Goal: Information Seeking & Learning: Learn about a topic

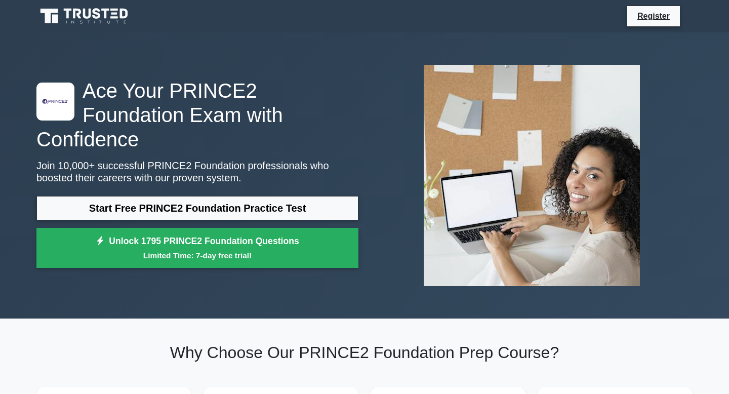
scroll to position [82, 0]
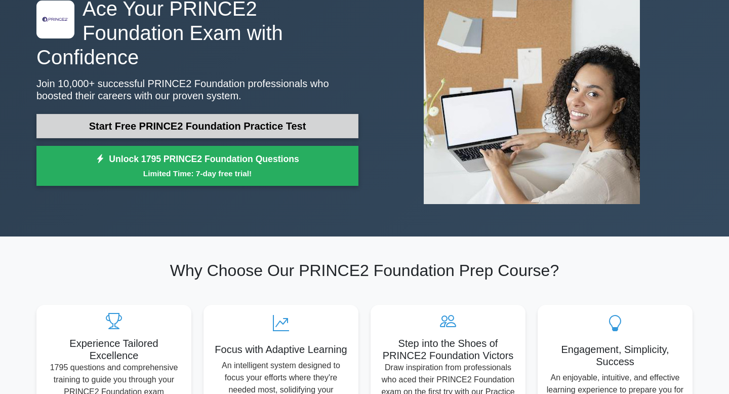
click at [252, 116] on link "Start Free PRINCE2 Foundation Practice Test" at bounding box center [197, 126] width 322 height 24
click at [155, 114] on link "Start Free PRINCE2 Foundation Practice Test" at bounding box center [197, 126] width 322 height 24
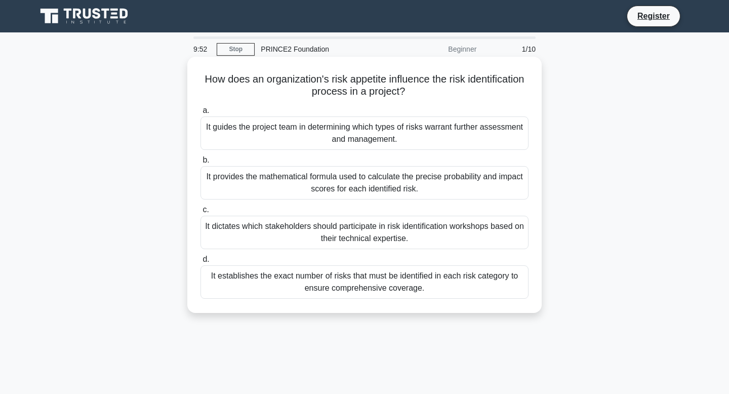
click at [241, 142] on div "It guides the project team in determining which types of risks warrant further …" at bounding box center [365, 132] width 328 height 33
click at [201, 114] on input "a. It guides the project team in determining which types of risks warrant furth…" at bounding box center [201, 110] width 0 height 7
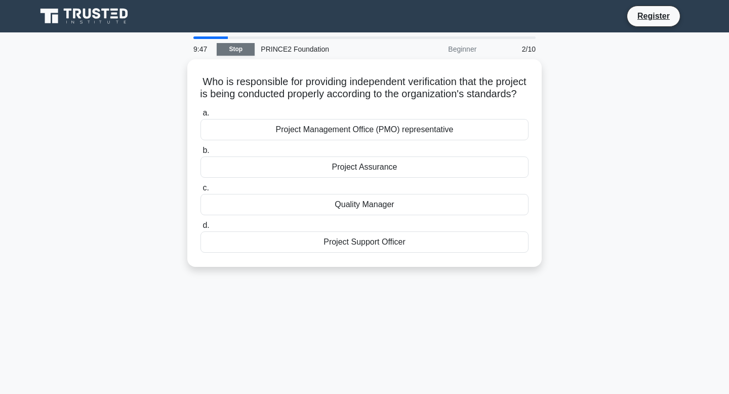
click at [229, 51] on link "Stop" at bounding box center [236, 49] width 38 height 13
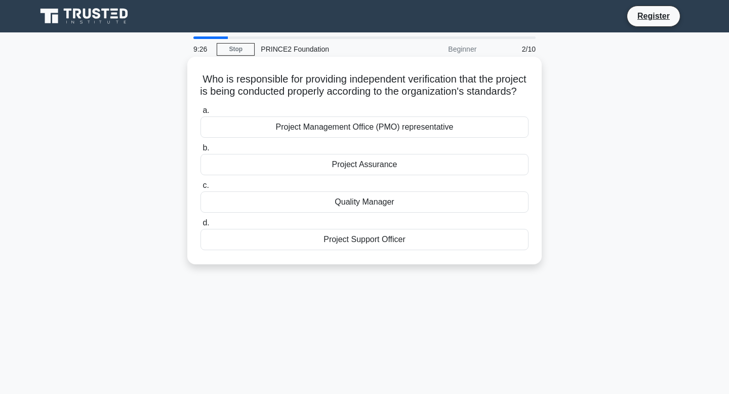
click at [278, 175] on div "Project Assurance" at bounding box center [365, 164] width 328 height 21
click at [201, 151] on input "b. Project Assurance" at bounding box center [201, 148] width 0 height 7
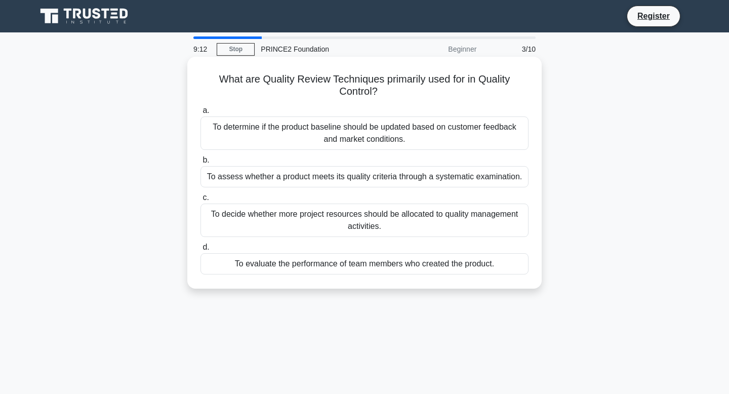
click at [274, 180] on div "To assess whether a product meets its quality criteria through a systematic exa…" at bounding box center [365, 176] width 328 height 21
click at [201, 164] on input "b. To assess whether a product meets its quality criteria through a systematic …" at bounding box center [201, 160] width 0 height 7
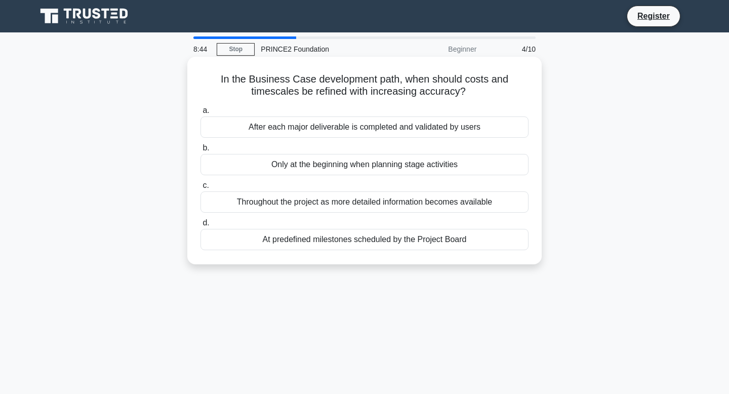
click at [280, 246] on div "At predefined milestones scheduled by the Project Board" at bounding box center [365, 239] width 328 height 21
click at [201, 226] on input "d. At predefined milestones scheduled by the Project Board" at bounding box center [201, 223] width 0 height 7
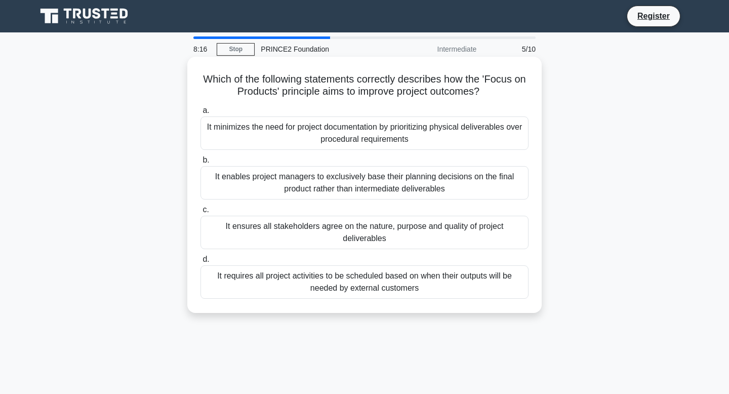
click at [330, 197] on div "It enables project managers to exclusively base their planning decisions on the…" at bounding box center [365, 182] width 328 height 33
click at [201, 164] on input "b. It enables project managers to exclusively base their planning decisions on …" at bounding box center [201, 160] width 0 height 7
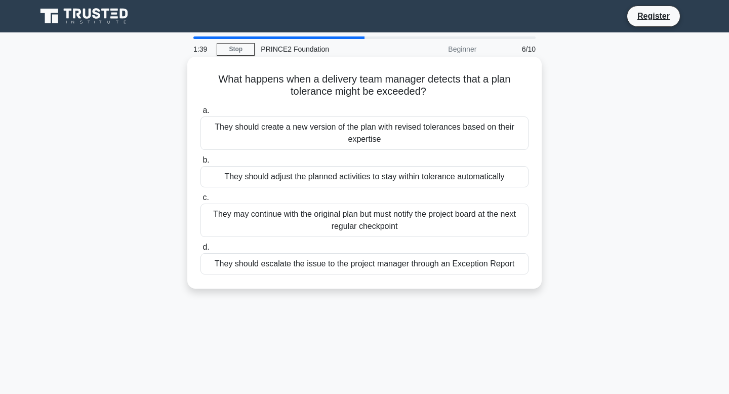
click at [380, 177] on div "They should adjust the planned activities to stay within tolerance automatically" at bounding box center [365, 176] width 328 height 21
click at [201, 164] on input "b. They should adjust the planned activities to stay within tolerance automatic…" at bounding box center [201, 160] width 0 height 7
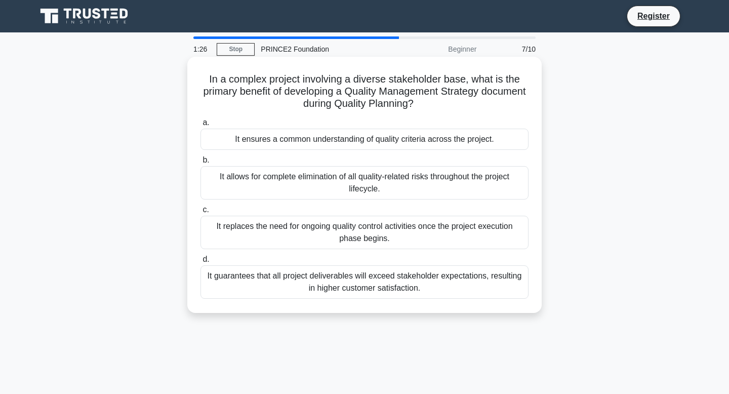
click at [427, 140] on div "It ensures a common understanding of quality criteria across the project." at bounding box center [365, 139] width 328 height 21
click at [201, 126] on input "a. It ensures a common understanding of quality criteria across the project." at bounding box center [201, 123] width 0 height 7
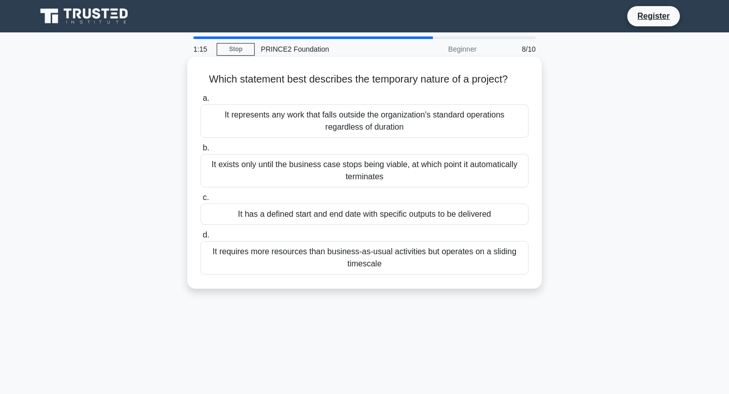
click at [417, 214] on div "It has a defined start and end date with specific outputs to be delivered" at bounding box center [365, 214] width 328 height 21
click at [201, 201] on input "c. It has a defined start and end date with specific outputs to be delivered" at bounding box center [201, 197] width 0 height 7
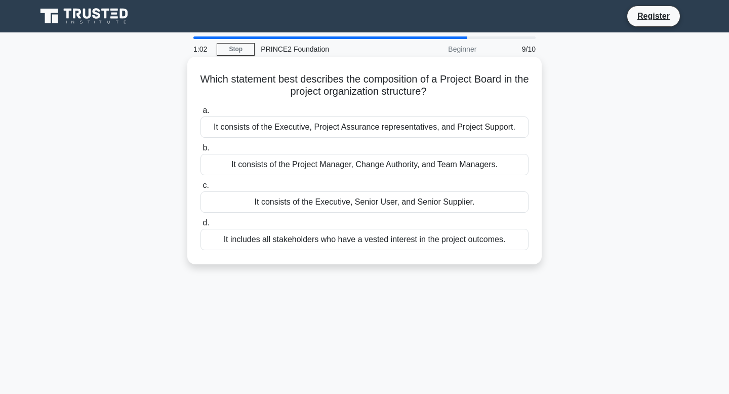
click at [415, 204] on div "It consists of the Executive, Senior User, and Senior Supplier." at bounding box center [365, 201] width 328 height 21
click at [201, 189] on input "c. It consists of the Executive, Senior User, and Senior Supplier." at bounding box center [201, 185] width 0 height 7
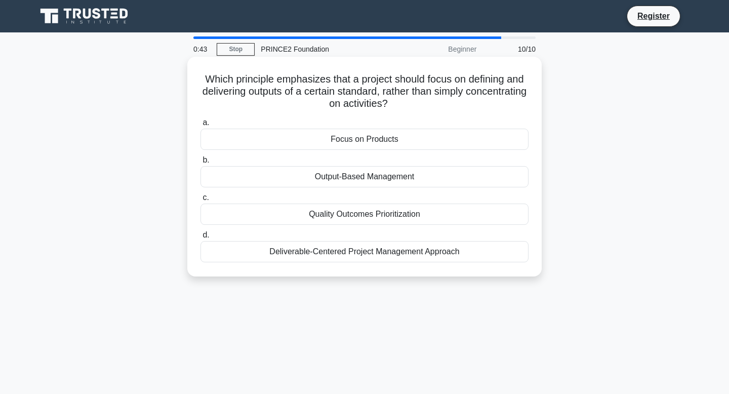
click at [414, 144] on div "Focus on Products" at bounding box center [365, 139] width 328 height 21
click at [201, 126] on input "a. Focus on Products" at bounding box center [201, 123] width 0 height 7
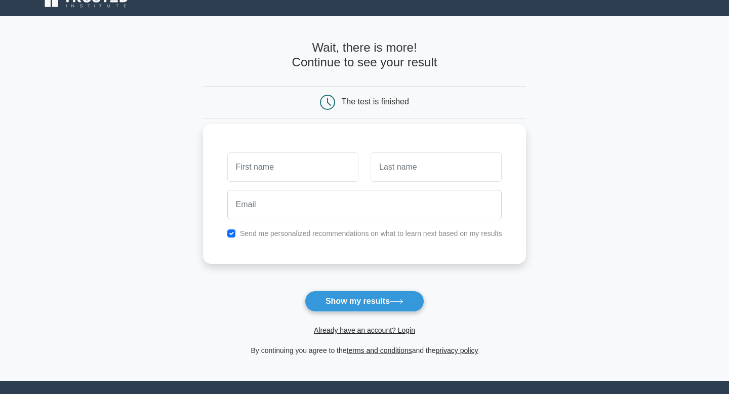
scroll to position [17, 0]
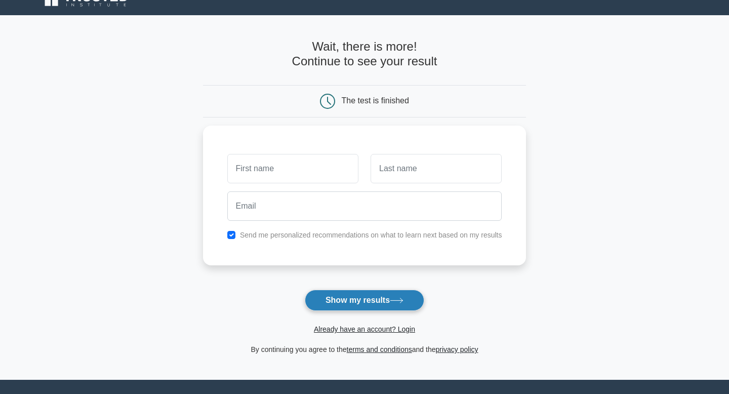
click at [403, 301] on icon at bounding box center [397, 300] width 12 height 5
click at [357, 259] on div "Send me personalized recommendations on what to learn next based on my results" at bounding box center [365, 193] width 324 height 140
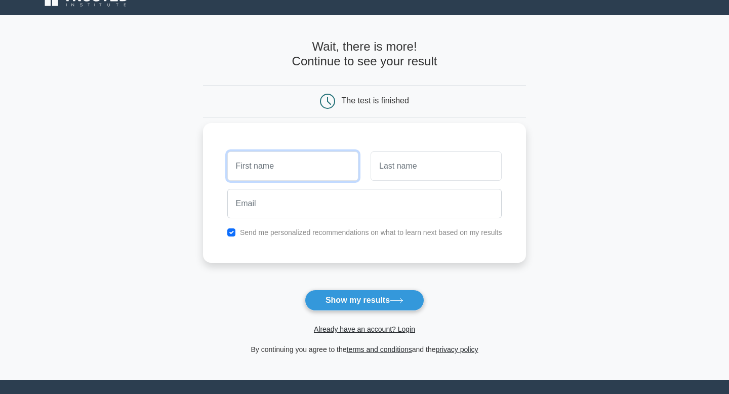
click at [305, 160] on input "text" at bounding box center [292, 165] width 131 height 29
click at [237, 235] on div "Send me personalized recommendations on what to learn next based on my results" at bounding box center [364, 232] width 287 height 12
click at [235, 235] on input "checkbox" at bounding box center [231, 232] width 8 height 8
click at [234, 230] on input "checkbox" at bounding box center [231, 232] width 8 height 8
checkbox input "true"
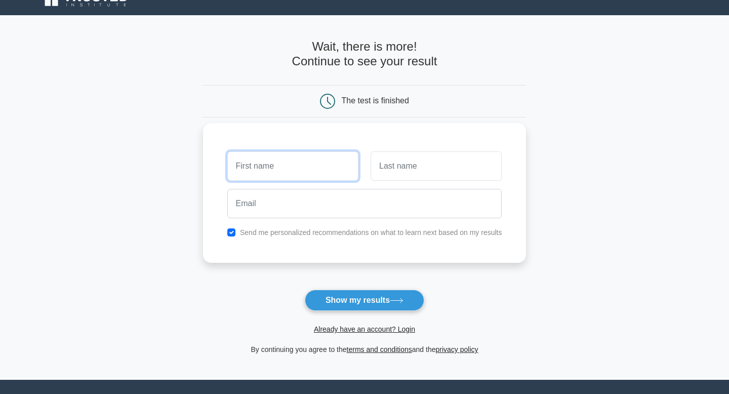
click at [262, 162] on input "text" at bounding box center [292, 165] width 131 height 29
type input "leems"
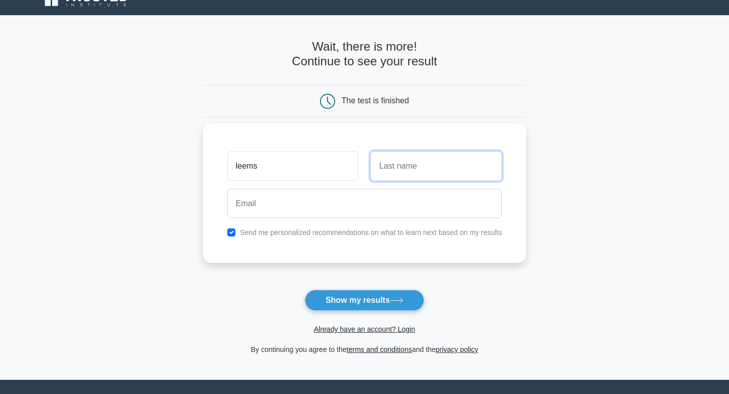
click at [404, 167] on input "text" at bounding box center [436, 165] width 131 height 29
type input "doye"
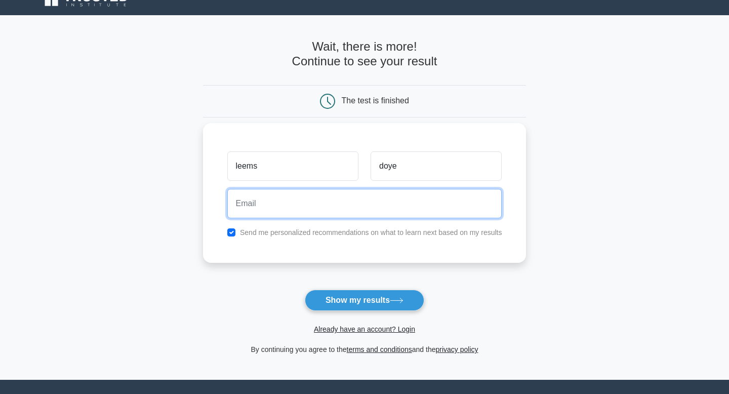
click at [376, 214] on input "email" at bounding box center [364, 203] width 275 height 29
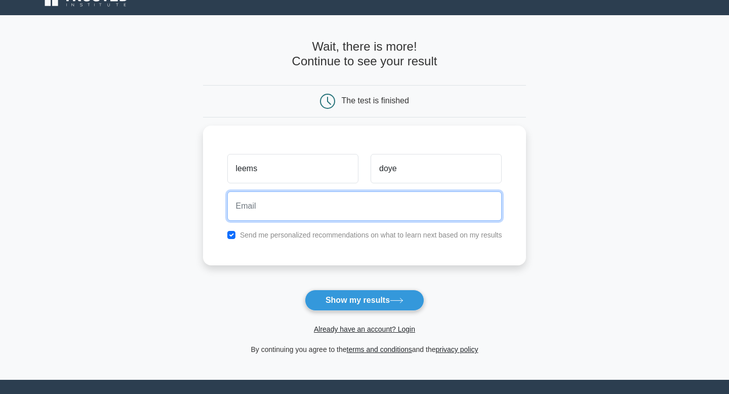
type input "leemsdoye@gmail.com"
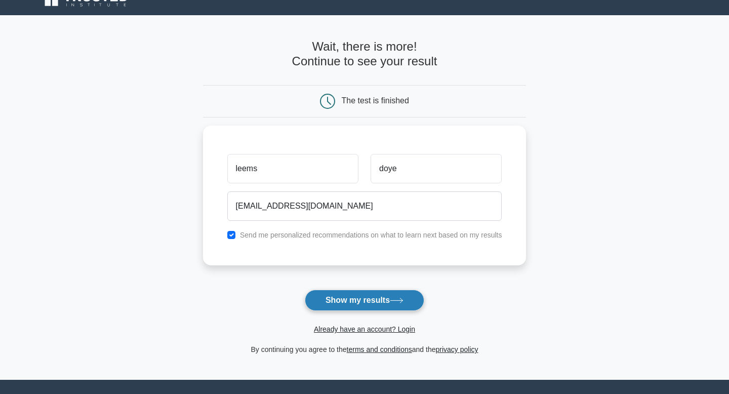
click at [346, 300] on button "Show my results" at bounding box center [365, 300] width 120 height 21
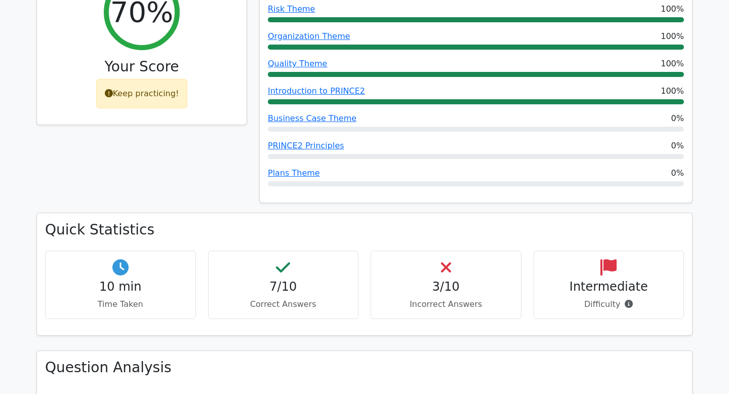
scroll to position [534, 0]
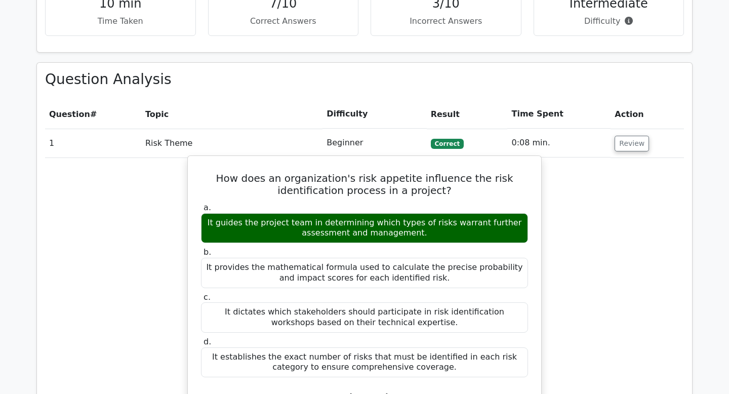
scroll to position [745, 0]
